Goal: Information Seeking & Learning: Learn about a topic

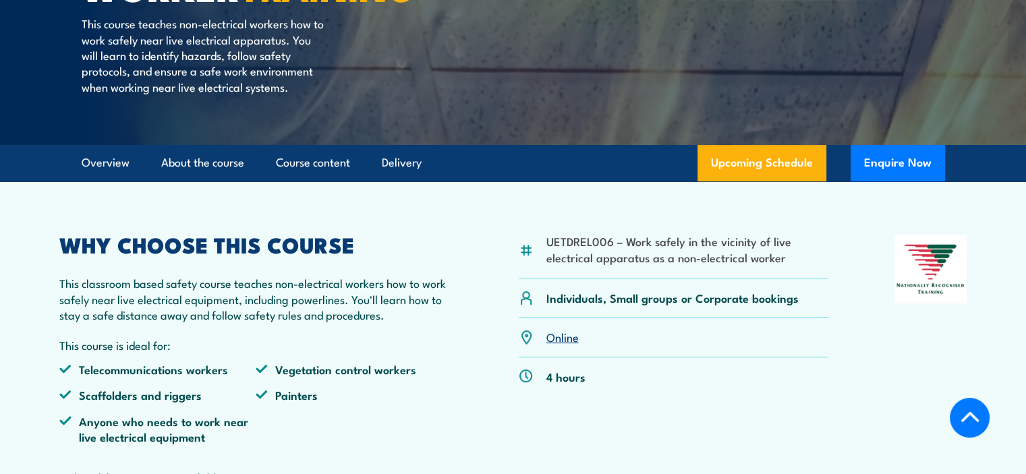
scroll to position [337, 0]
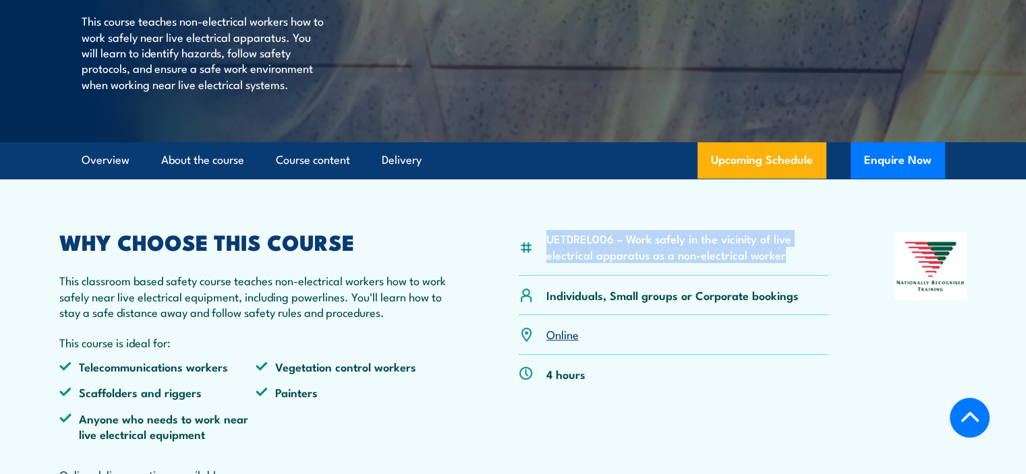
drag, startPoint x: 549, startPoint y: 268, endPoint x: 791, endPoint y: 285, distance: 242.9
click at [791, 262] on li "UETDREL006 – Work safely in the vicinity of live electrical apparatus as a non-…" at bounding box center [688, 247] width 283 height 32
copy li "UETDREL006 – Work safely in the vicinity of live electrical apparatus as a non-…"
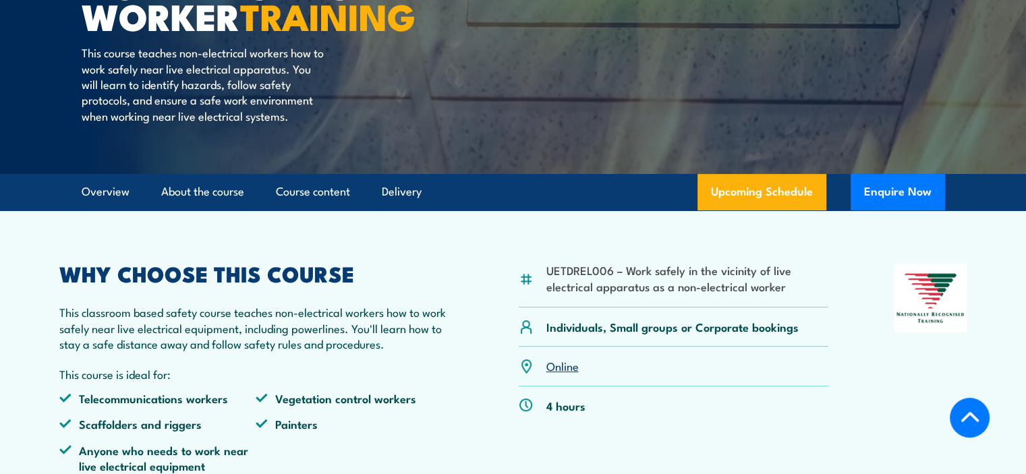
scroll to position [337, 0]
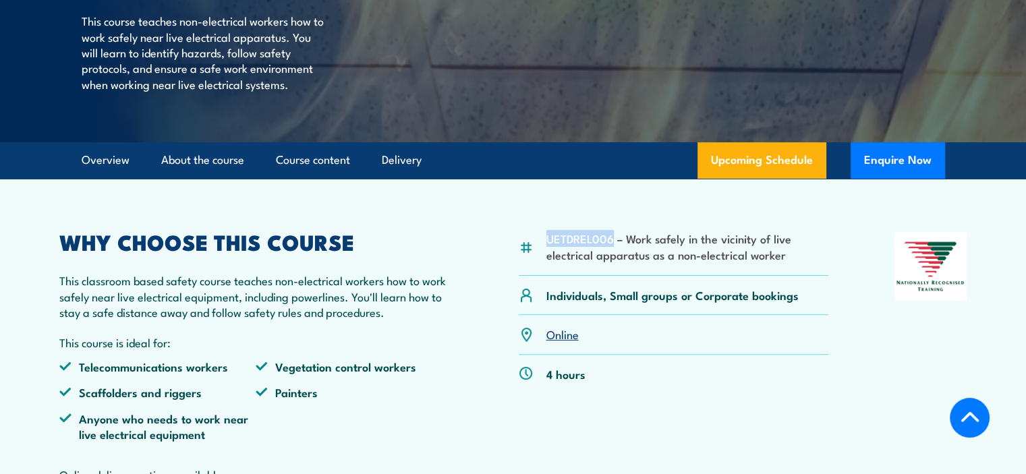
drag, startPoint x: 612, startPoint y: 271, endPoint x: 545, endPoint y: 268, distance: 67.5
click at [545, 268] on div "UETDREL006 – Work safely in the vicinity of live electrical apparatus as a non-…" at bounding box center [674, 254] width 310 height 44
copy li "UETDREL006"
